Goal: Information Seeking & Learning: Learn about a topic

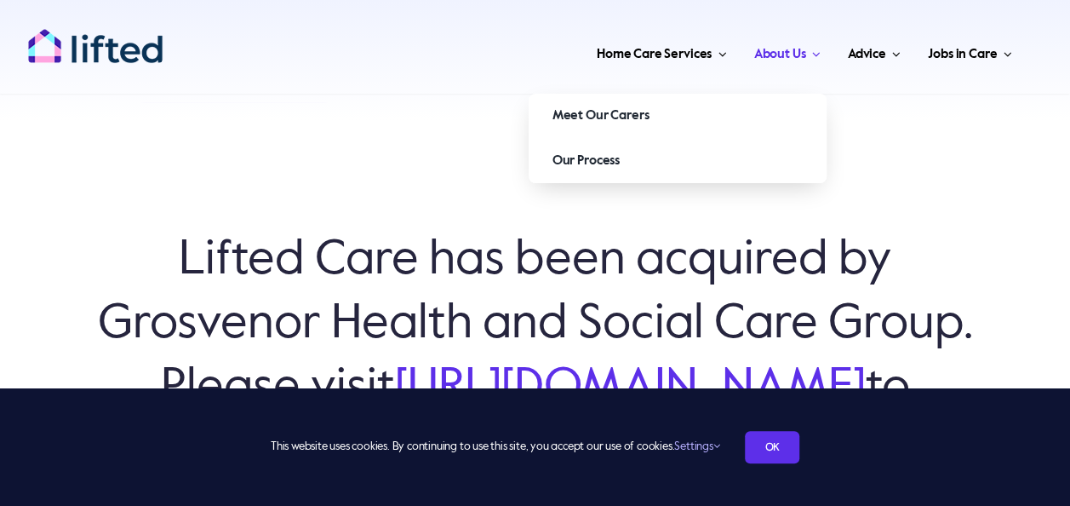
click at [773, 53] on span "About Us" at bounding box center [780, 54] width 52 height 27
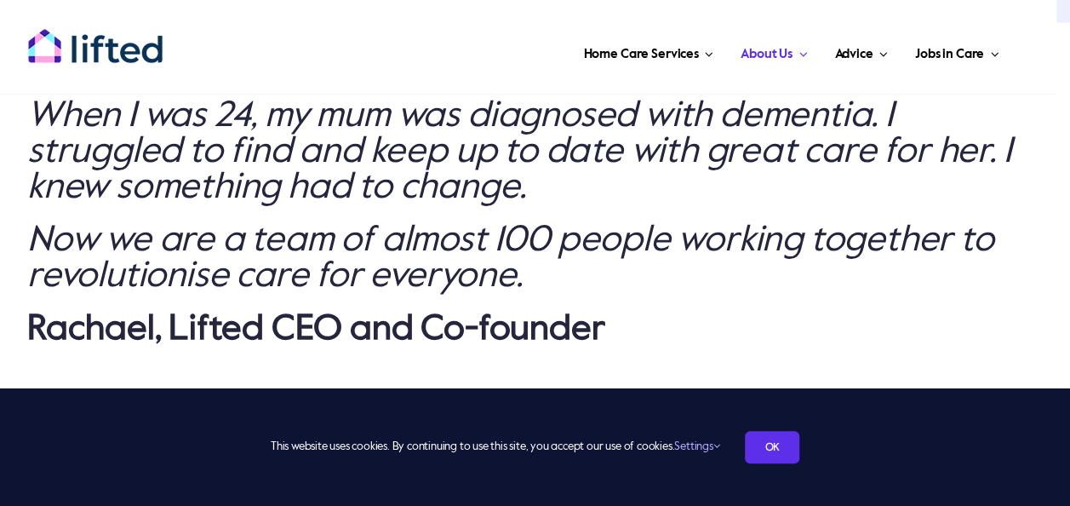
scroll to position [1618, 0]
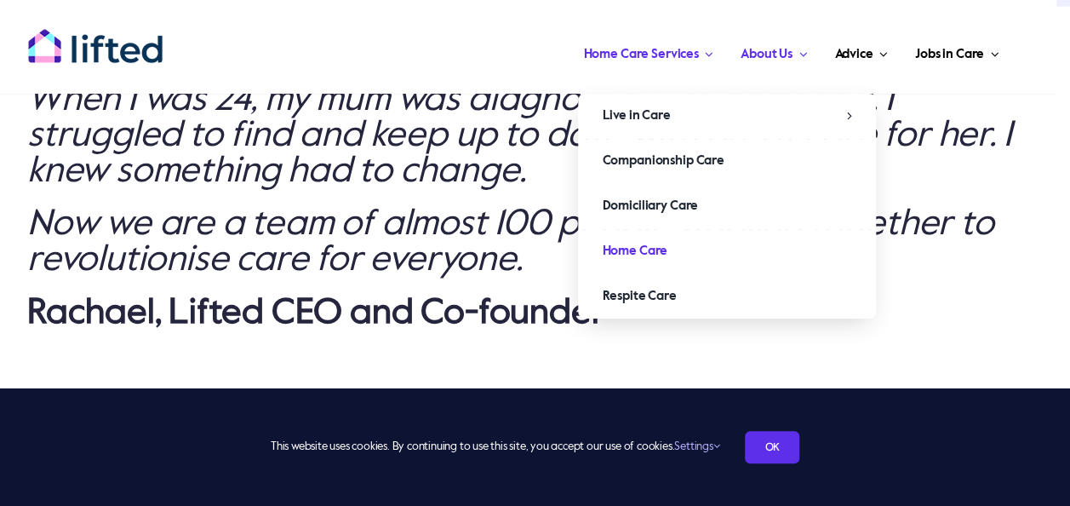
click at [649, 251] on span "Home Care" at bounding box center [635, 251] width 66 height 27
